Goal: Information Seeking & Learning: Learn about a topic

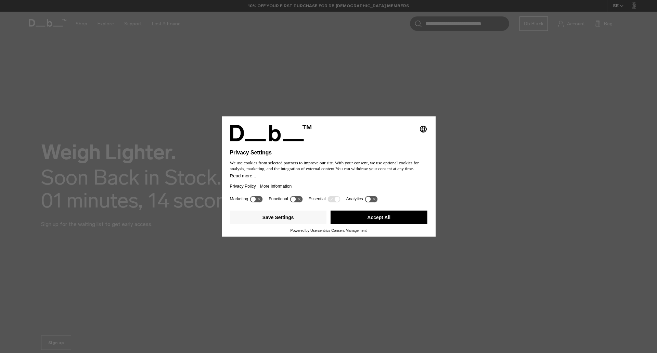
click at [359, 209] on div "Save Settings Accept All" at bounding box center [328, 218] width 197 height 21
click at [370, 224] on button "Accept All" at bounding box center [378, 217] width 97 height 14
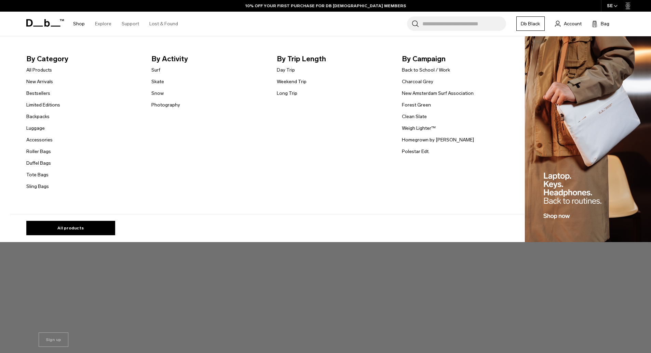
click at [79, 23] on link "Shop" at bounding box center [79, 24] width 12 height 24
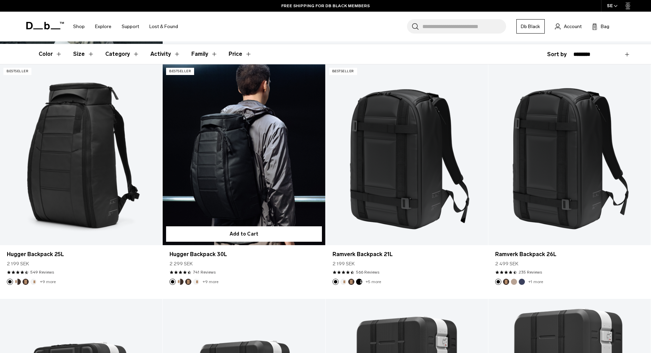
click at [254, 186] on link "Hugger Backpack 30L" at bounding box center [244, 154] width 162 height 181
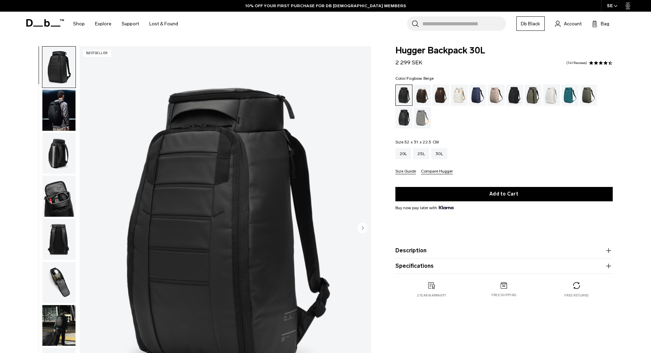
click at [497, 95] on div "Fogbow Beige" at bounding box center [496, 94] width 17 height 21
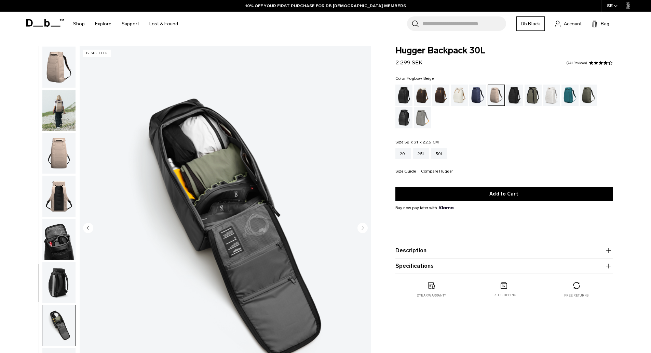
scroll to position [65, 0]
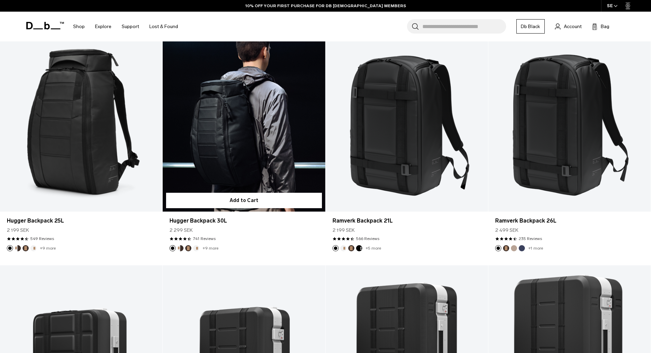
scroll to position [113, 0]
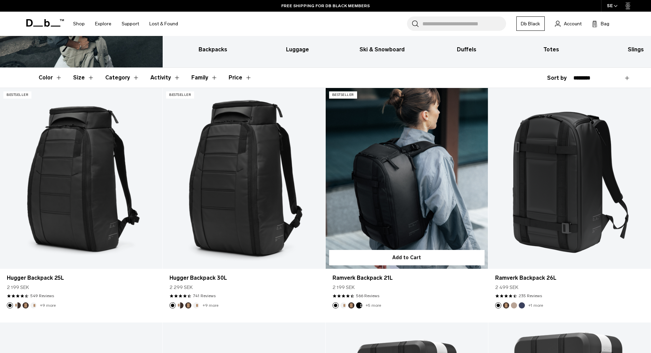
click at [401, 207] on link "Ramverk Backpack 21L" at bounding box center [407, 178] width 162 height 181
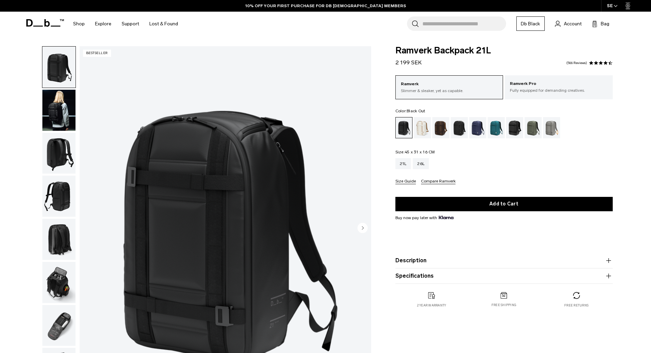
click at [56, 108] on img "button" at bounding box center [58, 110] width 33 height 41
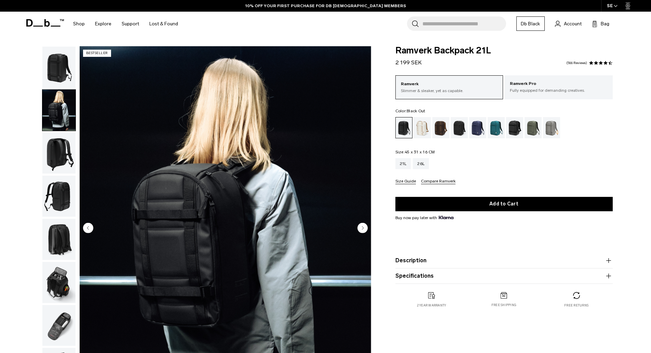
click at [59, 143] on img "button" at bounding box center [58, 153] width 33 height 41
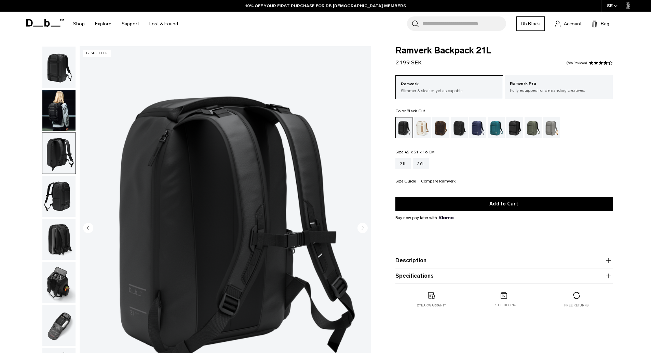
click at [67, 187] on img "button" at bounding box center [58, 195] width 33 height 41
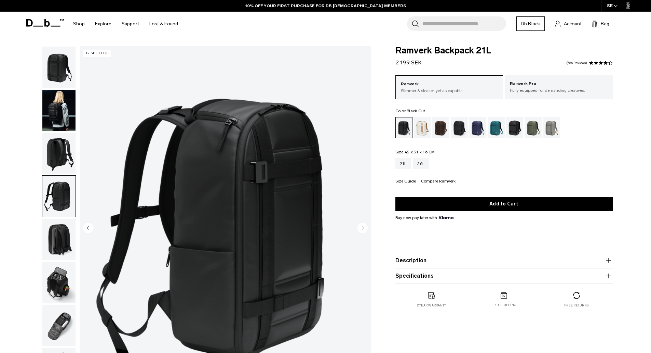
click at [69, 158] on img "button" at bounding box center [58, 153] width 33 height 41
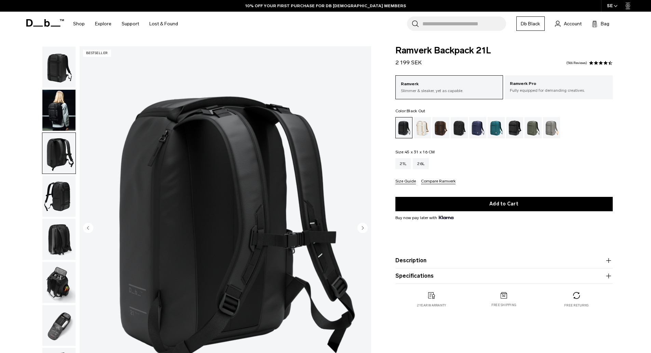
click at [67, 187] on img "button" at bounding box center [58, 195] width 33 height 41
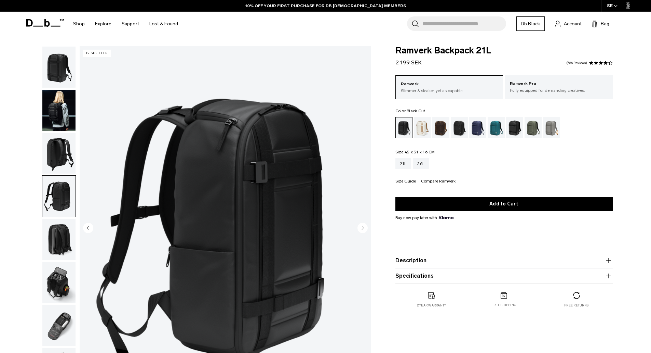
click at [63, 232] on img "button" at bounding box center [58, 239] width 33 height 41
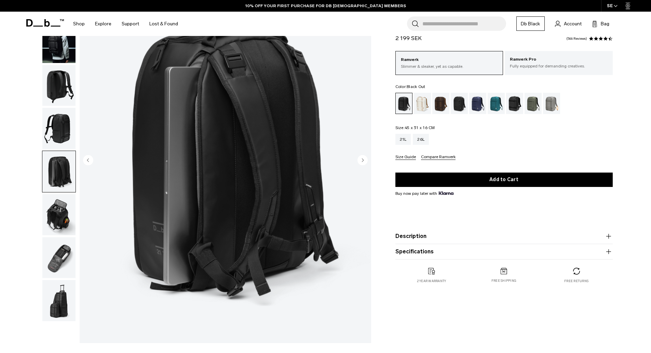
scroll to position [68, 0]
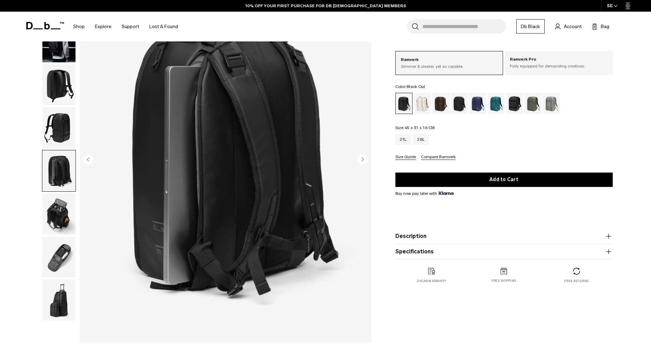
click at [63, 220] on img "button" at bounding box center [58, 213] width 33 height 41
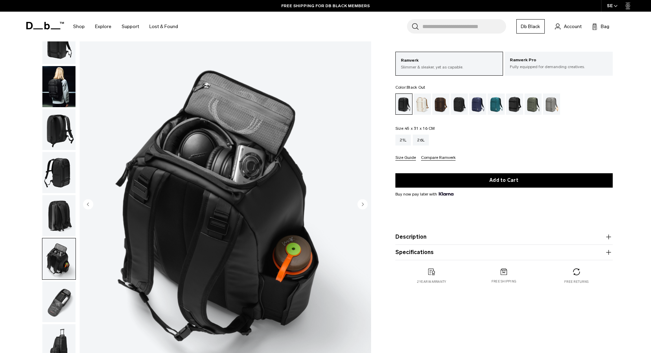
scroll to position [0, 0]
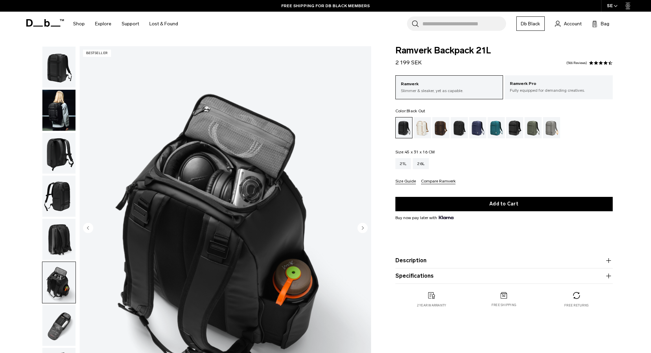
click at [59, 112] on img "button" at bounding box center [58, 110] width 33 height 41
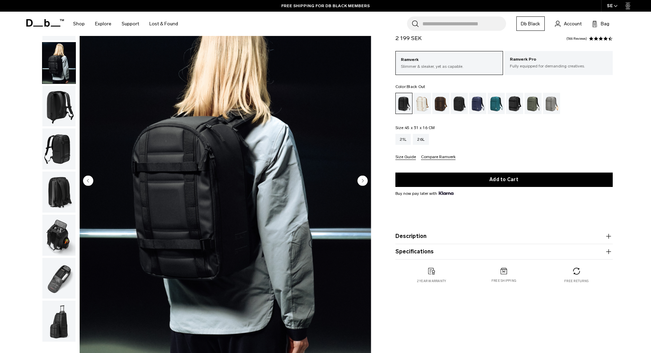
scroll to position [137, 0]
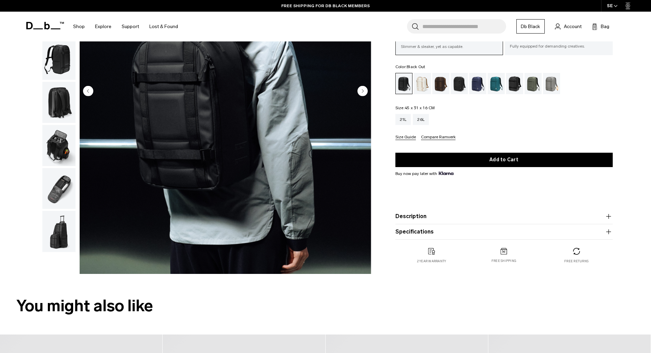
click at [59, 134] on img "button" at bounding box center [58, 145] width 33 height 41
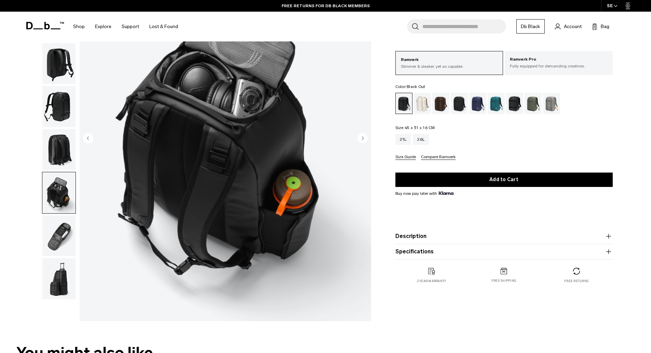
scroll to position [68, 0]
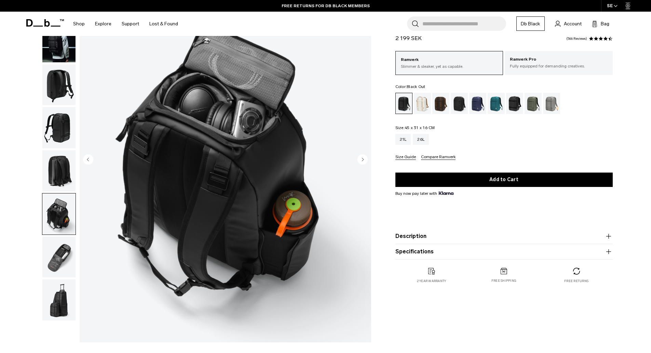
click at [57, 254] on img "button" at bounding box center [58, 256] width 33 height 41
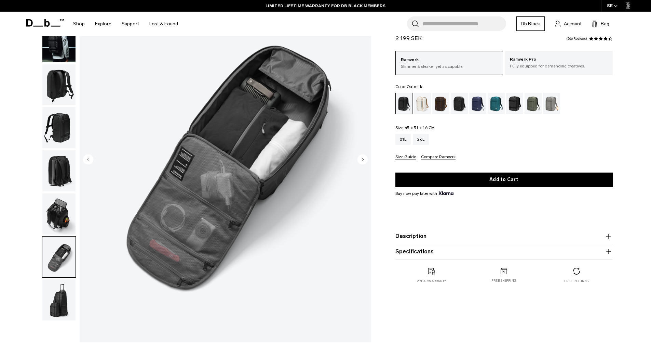
click at [424, 100] on div "Oatmilk" at bounding box center [422, 103] width 17 height 21
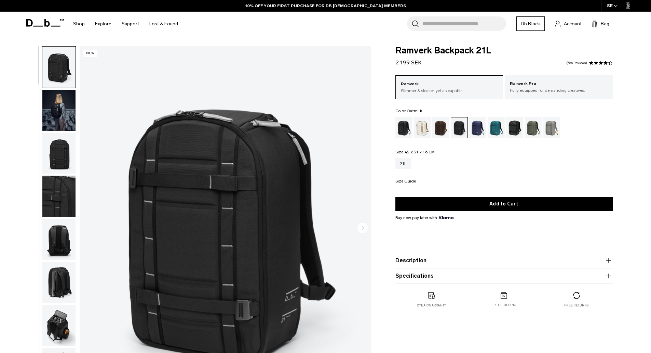
click at [403, 129] on div "Black Out" at bounding box center [404, 127] width 17 height 21
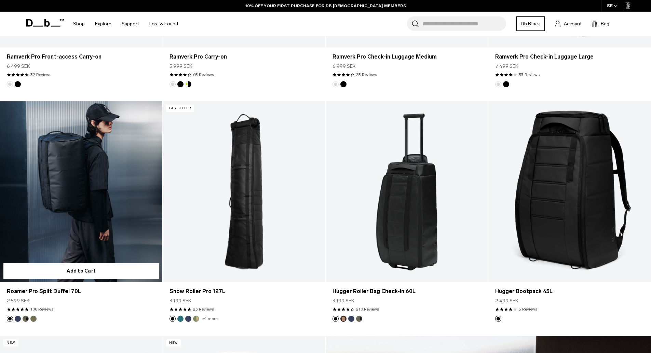
click at [80, 215] on link "Roamer Pro Split Duffel 70L" at bounding box center [81, 191] width 162 height 181
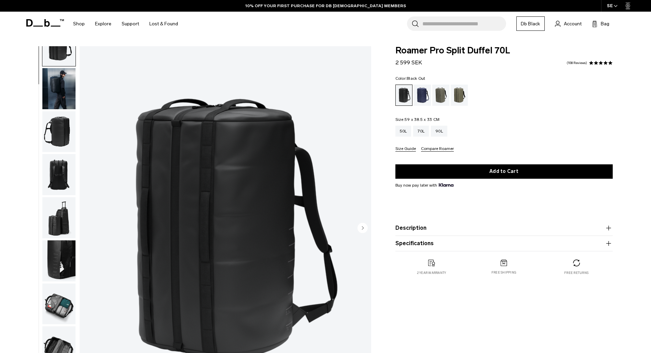
click at [61, 315] on img "button" at bounding box center [58, 303] width 33 height 41
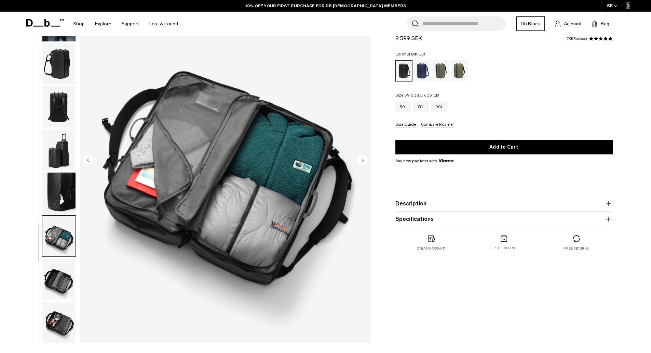
scroll to position [68, 0]
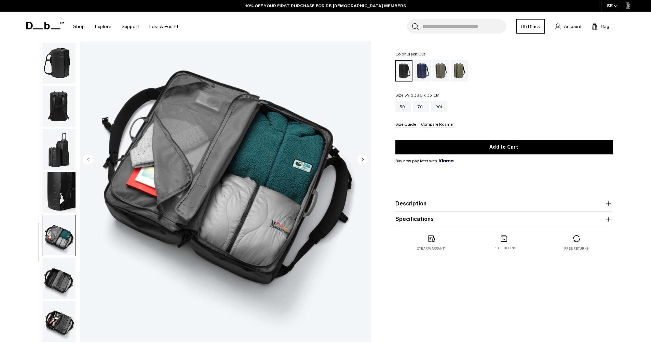
click at [58, 277] on img "button" at bounding box center [58, 277] width 33 height 41
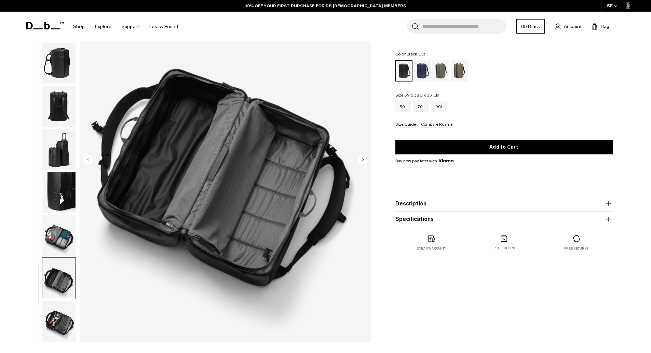
click at [59, 309] on img "button" at bounding box center [58, 321] width 33 height 41
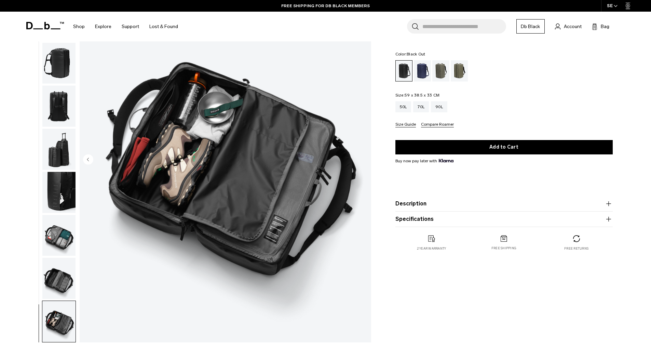
click at [53, 277] on img "button" at bounding box center [58, 277] width 33 height 41
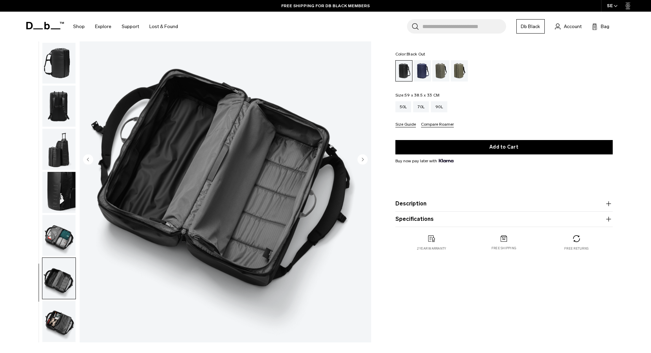
click at [60, 244] on img "button" at bounding box center [58, 235] width 33 height 41
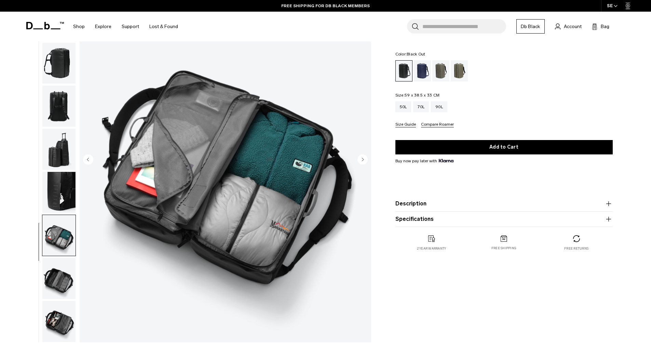
click at [66, 161] on img "button" at bounding box center [58, 149] width 33 height 41
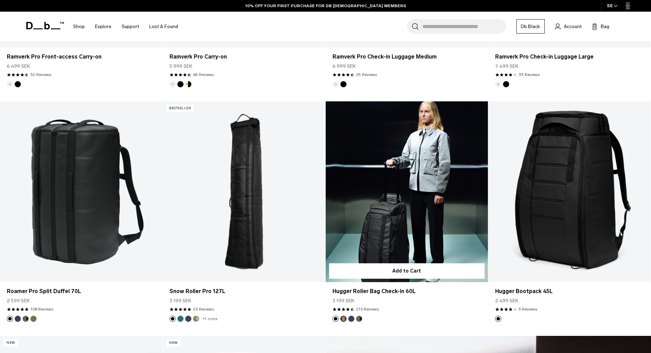
click at [398, 183] on link "Hugger Roller Bag Check-in 60L" at bounding box center [407, 191] width 162 height 181
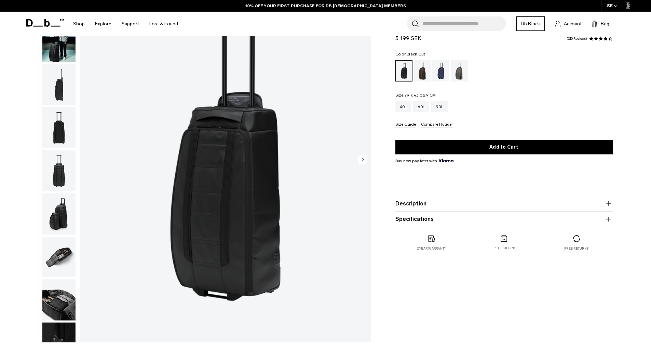
scroll to position [68, 0]
click at [69, 86] on img "button" at bounding box center [58, 84] width 33 height 41
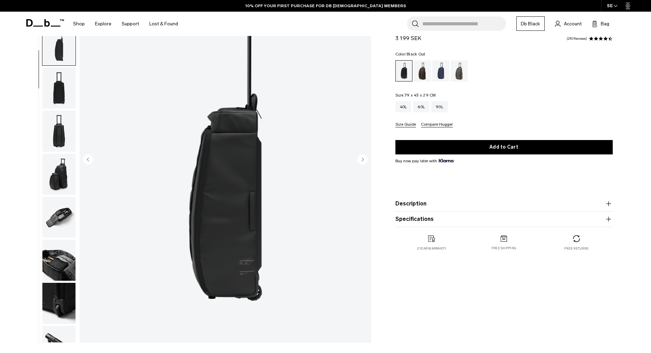
scroll to position [0, 0]
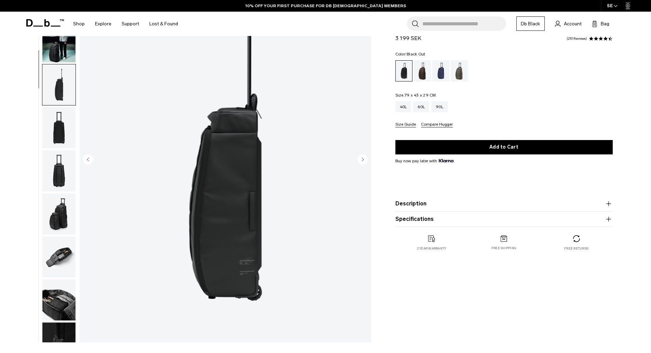
click at [56, 158] on img "button" at bounding box center [58, 170] width 33 height 41
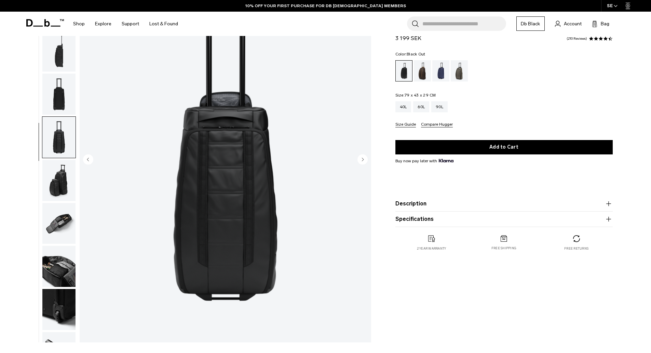
scroll to position [65, 0]
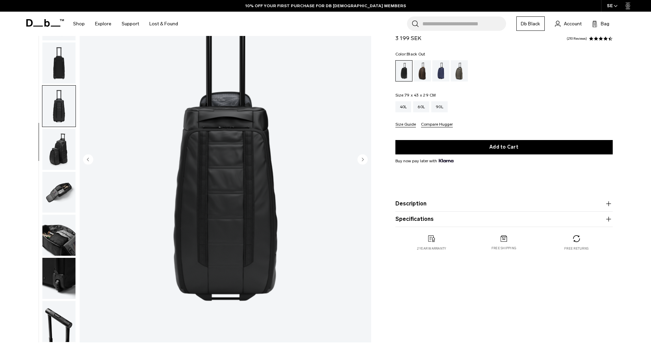
click at [64, 198] on img "button" at bounding box center [58, 192] width 33 height 41
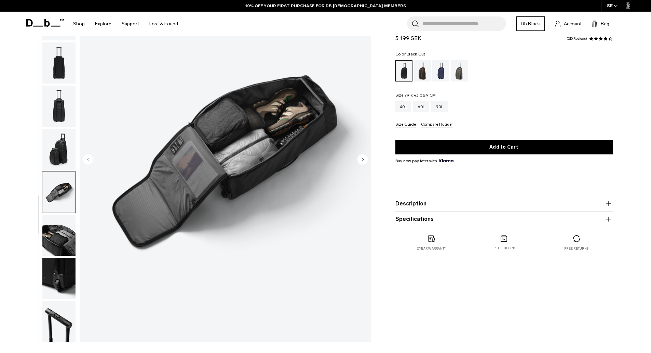
click at [50, 135] on img "button" at bounding box center [58, 149] width 33 height 41
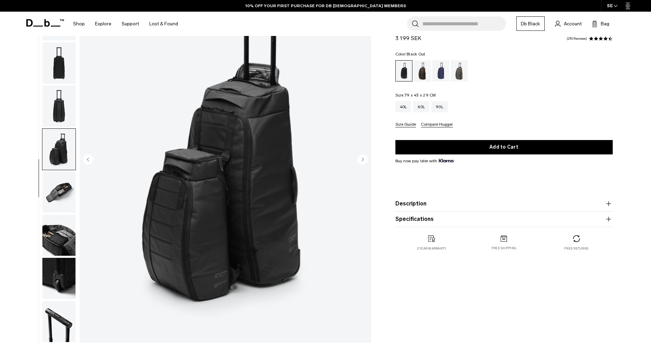
click at [54, 218] on img "button" at bounding box center [58, 234] width 33 height 41
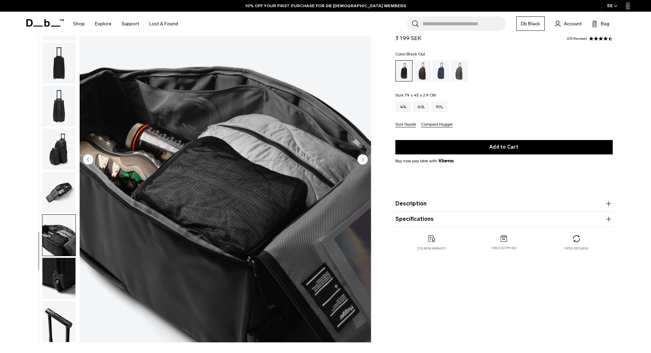
click at [56, 187] on img "button" at bounding box center [58, 192] width 33 height 41
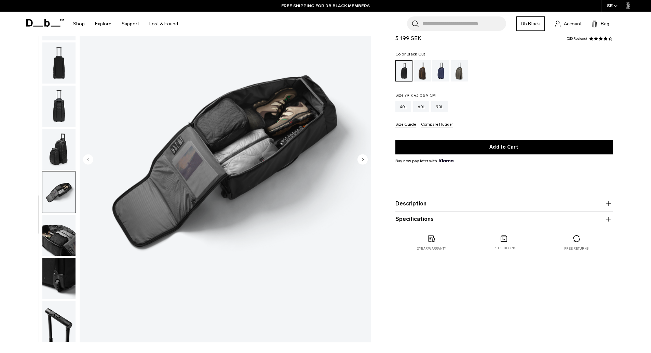
click at [60, 229] on img "button" at bounding box center [58, 234] width 33 height 41
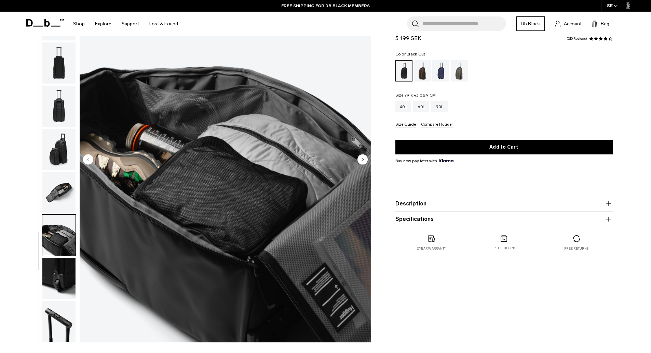
click at [65, 259] on img "button" at bounding box center [58, 277] width 33 height 41
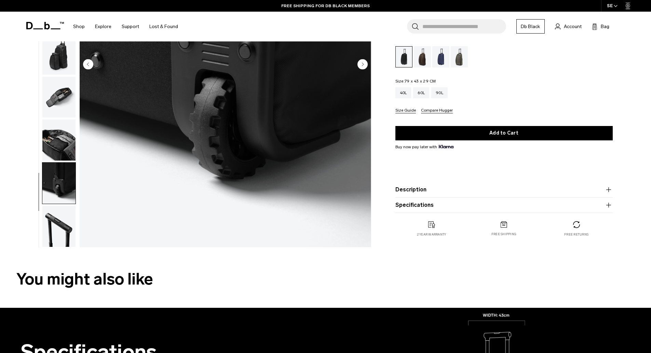
scroll to position [171, 0]
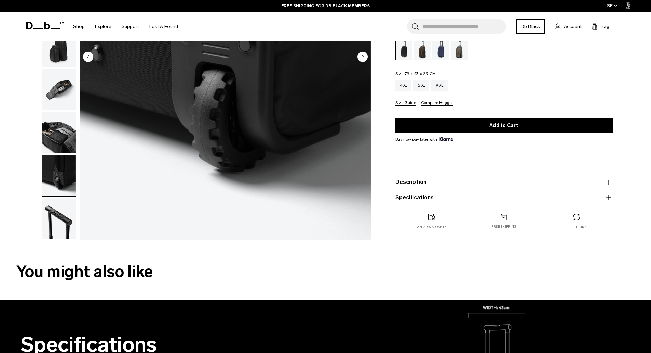
click at [59, 209] on img "button" at bounding box center [58, 218] width 33 height 41
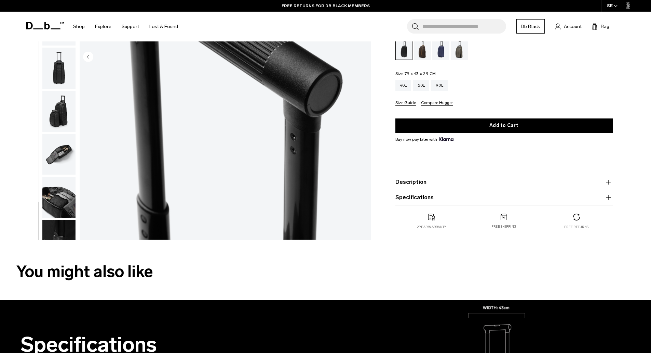
scroll to position [0, 0]
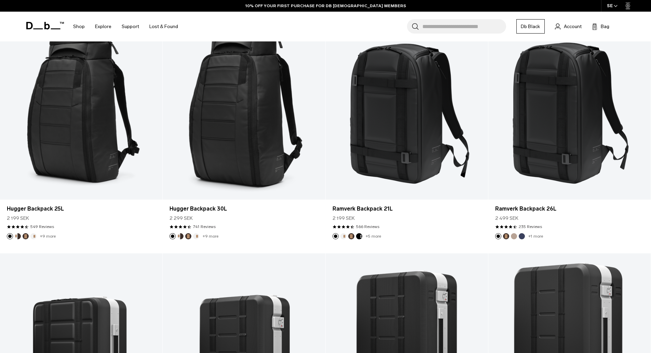
scroll to position [31, 0]
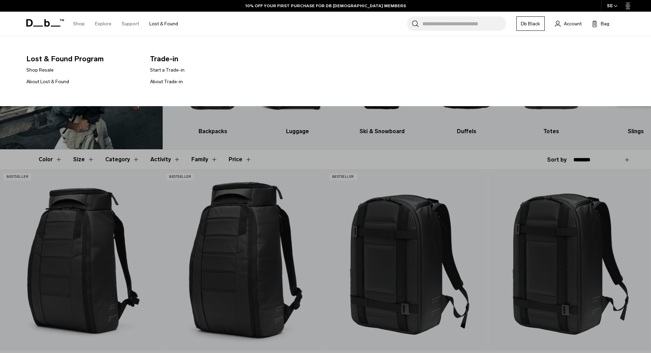
click at [171, 22] on link "Lost & Found" at bounding box center [163, 24] width 29 height 24
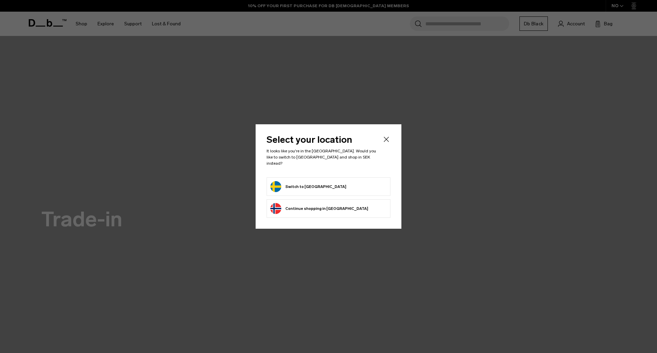
click at [330, 185] on form "Switch to [GEOGRAPHIC_DATA]" at bounding box center [328, 186] width 116 height 11
click at [314, 181] on button "Switch to [GEOGRAPHIC_DATA]" at bounding box center [308, 186] width 76 height 11
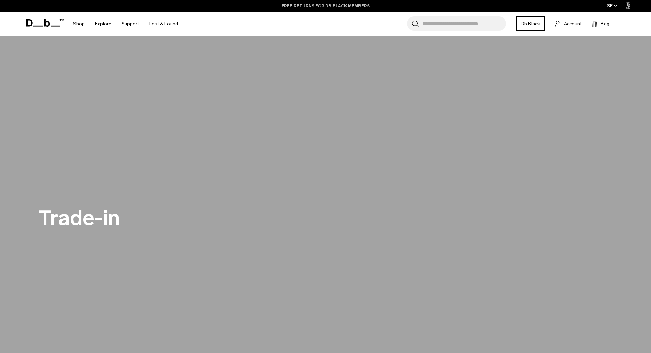
click at [355, 6] on link "FREE RETURNS FOR DB BLACK MEMBERS" at bounding box center [326, 6] width 88 height 6
click at [342, 4] on link "FREE RETURNS FOR DB BLACK MEMBERS" at bounding box center [326, 6] width 88 height 6
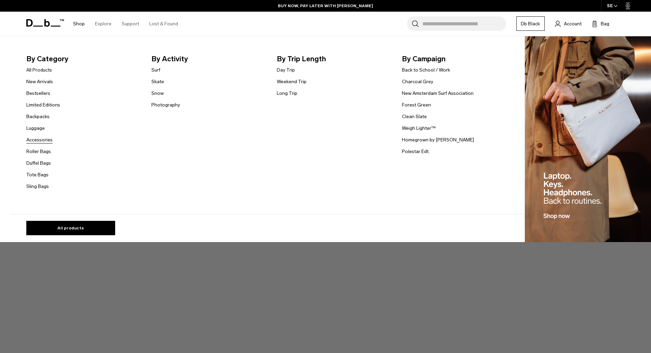
click at [48, 140] on link "Accessories" at bounding box center [39, 139] width 26 height 7
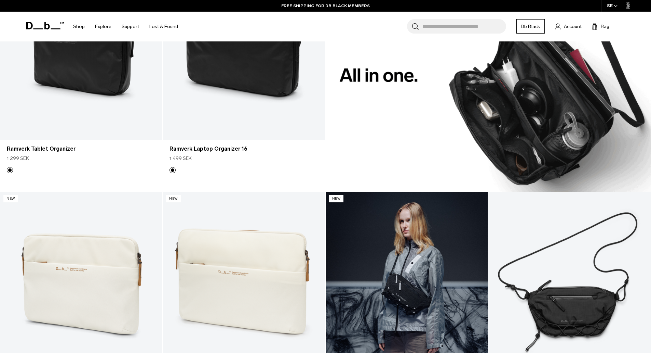
scroll to position [855, 0]
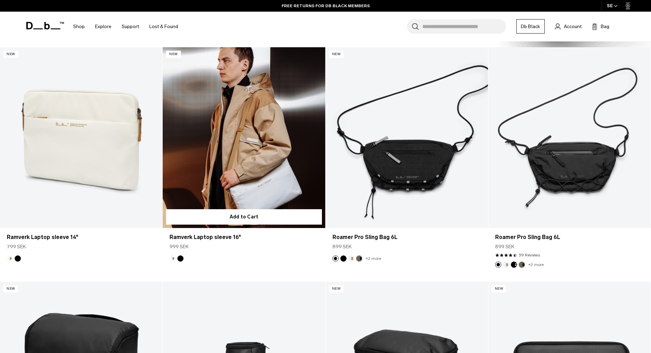
click at [226, 171] on link "Ramverk Laptop sleeve 16" at bounding box center [244, 137] width 162 height 181
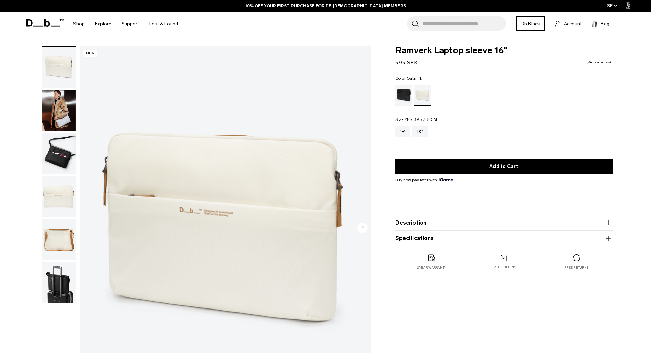
click at [54, 113] on img "button" at bounding box center [58, 110] width 33 height 41
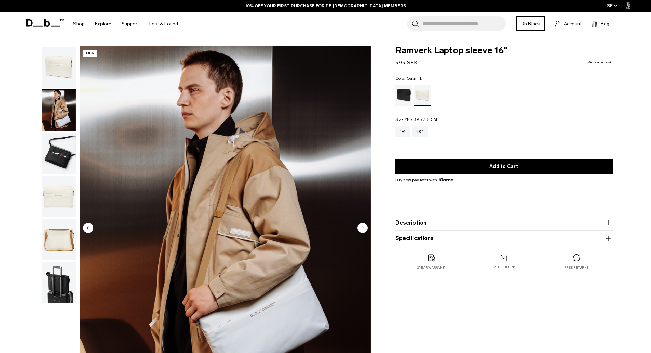
click at [58, 150] on img "button" at bounding box center [58, 153] width 33 height 41
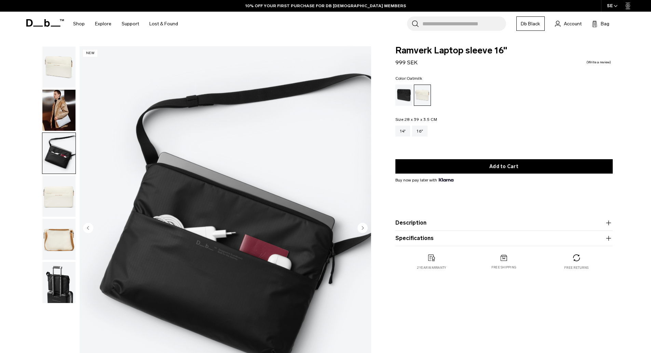
click at [55, 186] on img "button" at bounding box center [58, 195] width 33 height 41
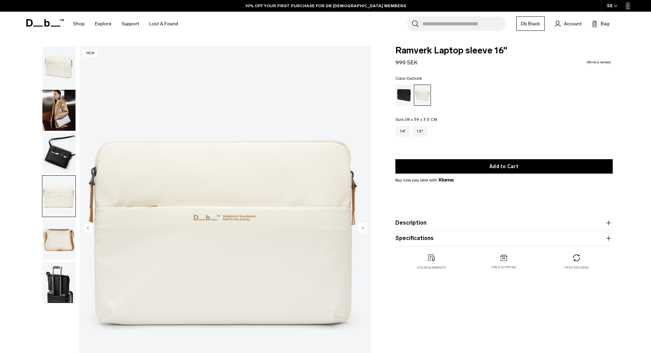
click at [54, 207] on img "button" at bounding box center [58, 195] width 33 height 41
click at [59, 228] on img "button" at bounding box center [58, 239] width 33 height 41
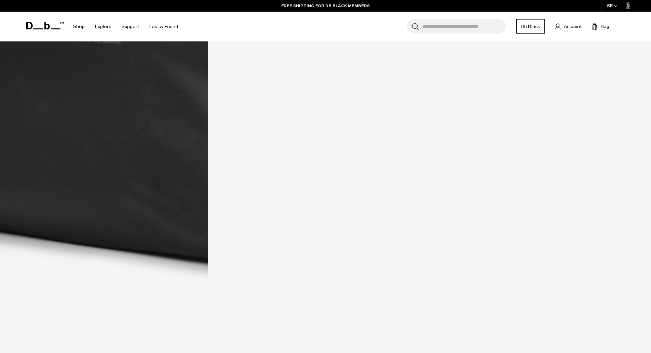
scroll to position [1716, 0]
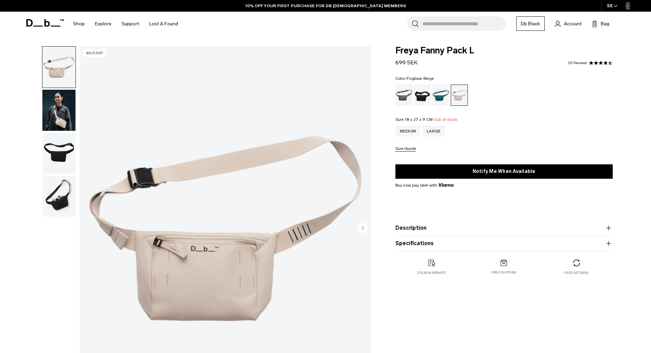
click at [56, 112] on img "button" at bounding box center [58, 110] width 33 height 41
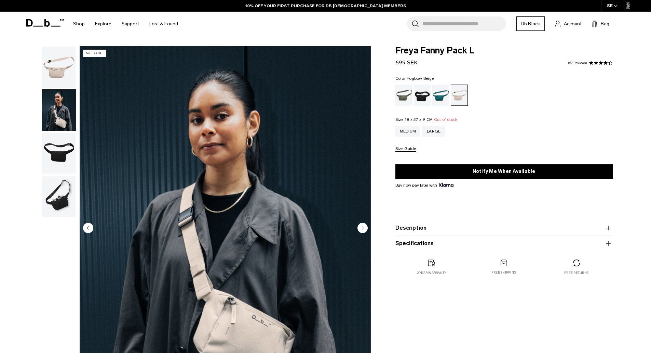
click at [57, 156] on img "button" at bounding box center [58, 153] width 33 height 41
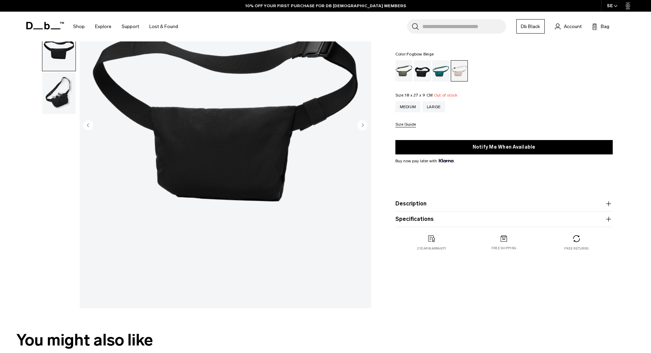
click at [55, 108] on img "button" at bounding box center [58, 93] width 33 height 41
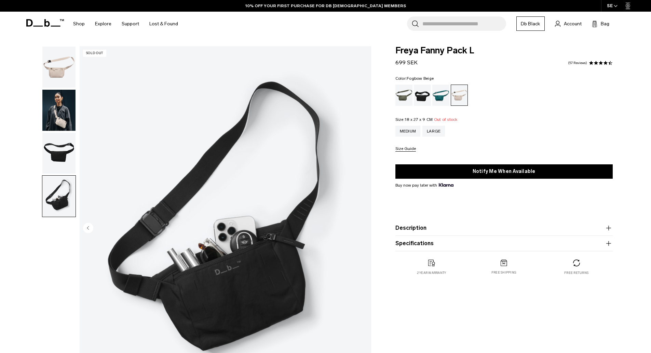
click at [65, 93] on img "button" at bounding box center [58, 110] width 33 height 41
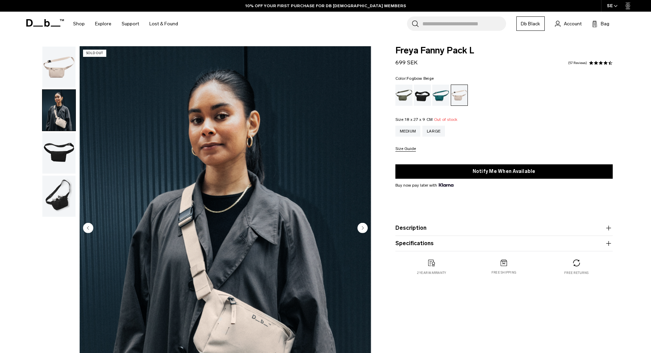
click at [59, 78] on img "button" at bounding box center [58, 67] width 33 height 41
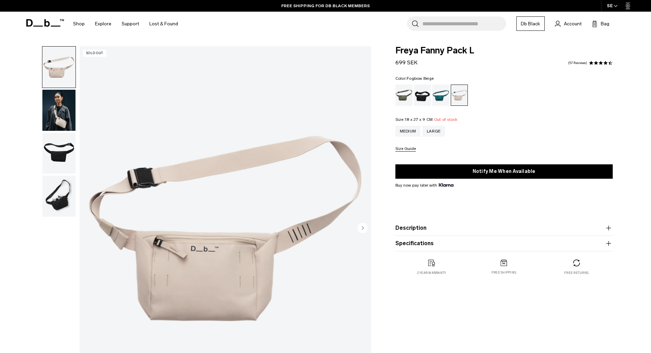
click at [59, 107] on img "button" at bounding box center [58, 110] width 33 height 41
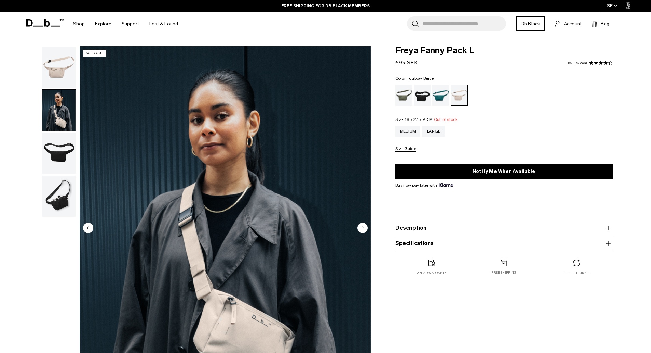
scroll to position [137, 0]
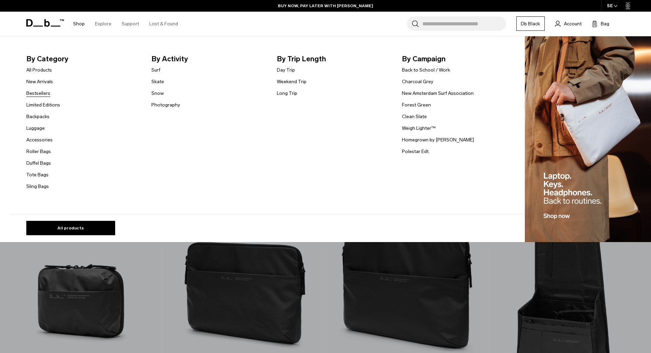
click at [32, 92] on link "Bestsellers" at bounding box center [38, 93] width 24 height 7
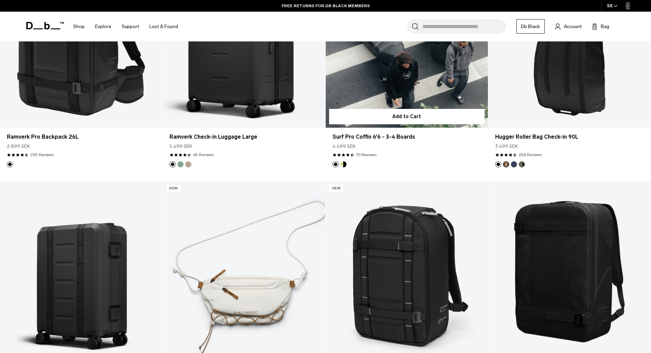
scroll to position [1334, 0]
